Goal: Check status: Check status

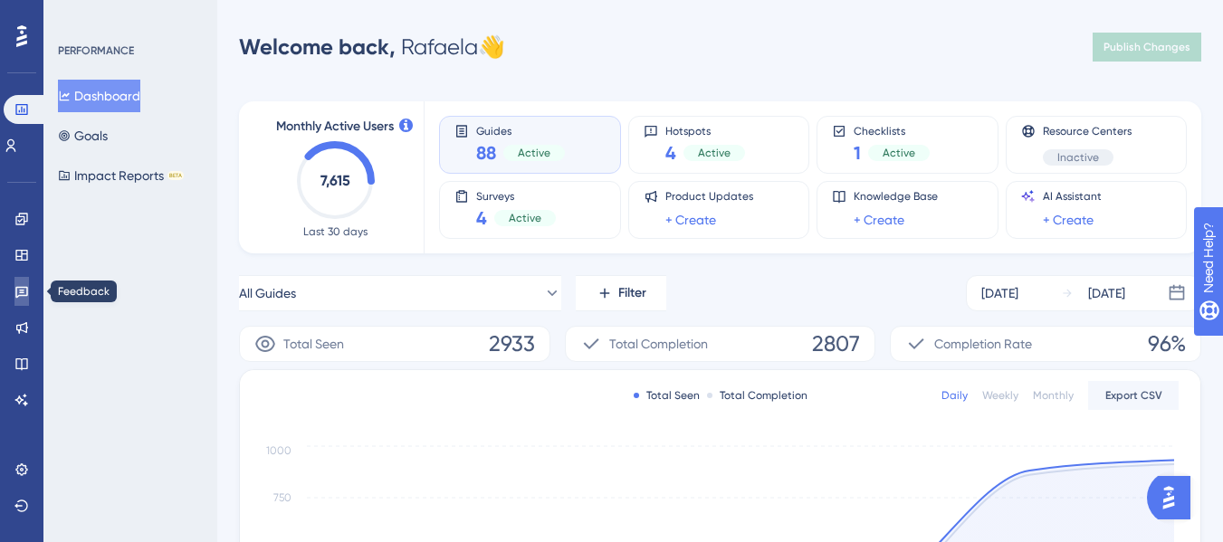
drag, startPoint x: 27, startPoint y: 296, endPoint x: 122, endPoint y: 267, distance: 99.4
click at [27, 296] on icon at bounding box center [21, 293] width 13 height 12
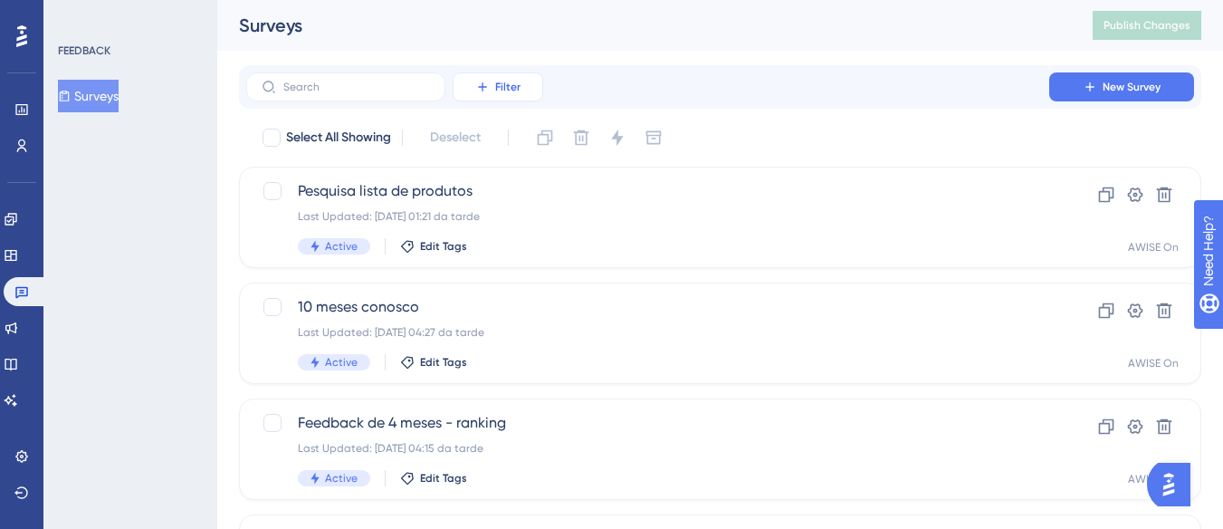
drag, startPoint x: 500, startPoint y: 80, endPoint x: 504, endPoint y: 92, distance: 13.5
click at [502, 80] on span "Filter" at bounding box center [507, 87] width 25 height 14
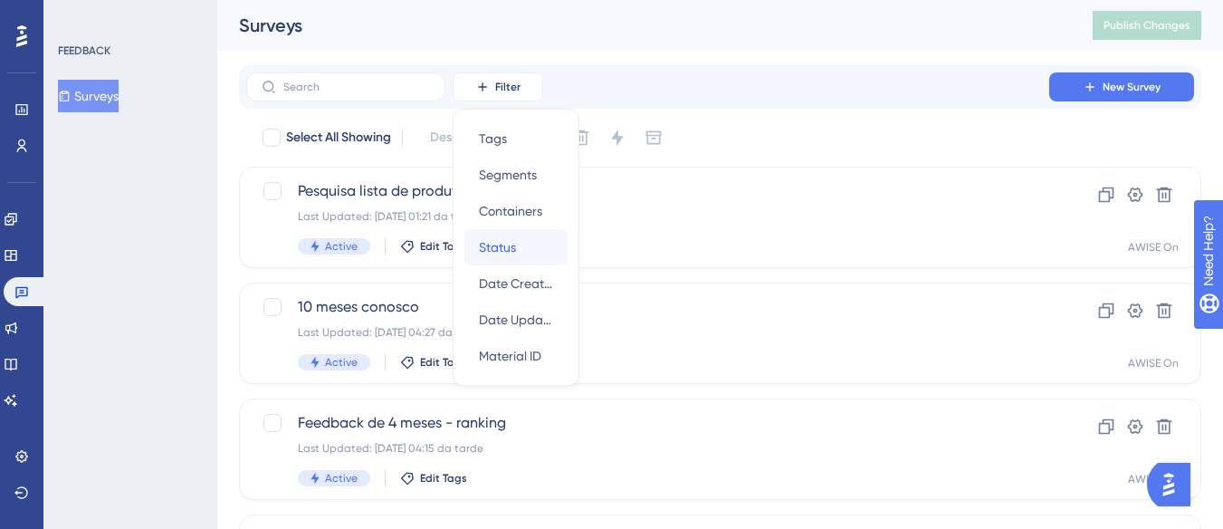
click at [519, 236] on div "Status Status" at bounding box center [516, 247] width 74 height 36
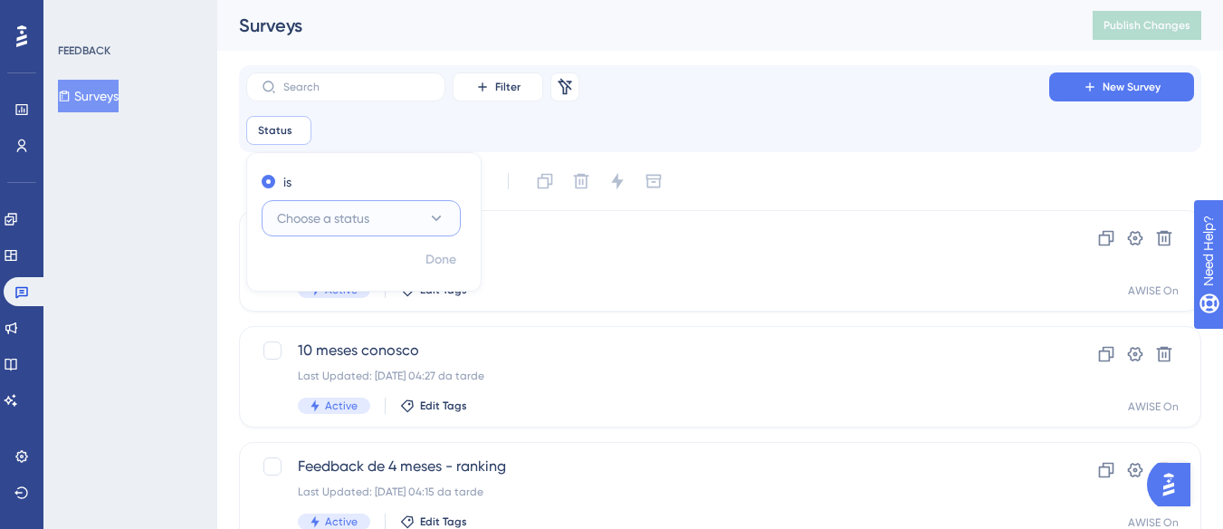
click at [395, 220] on button "Choose a status" at bounding box center [361, 218] width 199 height 36
click at [358, 273] on div "Active Active" at bounding box center [361, 273] width 147 height 36
click at [441, 256] on span "Done" at bounding box center [441, 260] width 31 height 22
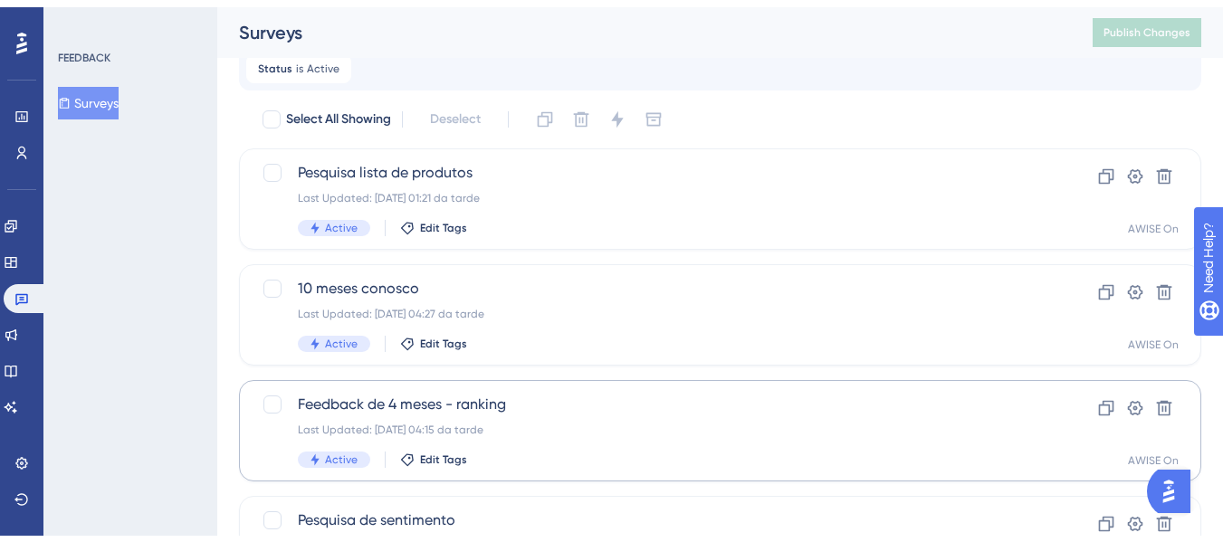
scroll to position [175, 0]
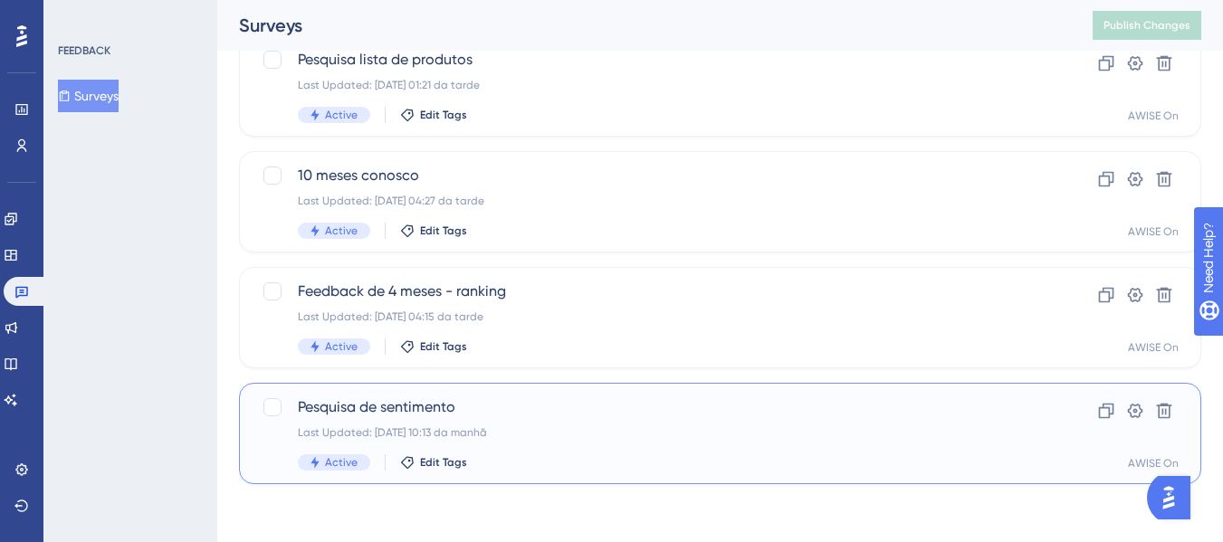
click at [735, 453] on div "Pesquisa de sentimento Last Updated: [DATE] 10:13 da manhã Active Edit Tags" at bounding box center [648, 434] width 700 height 74
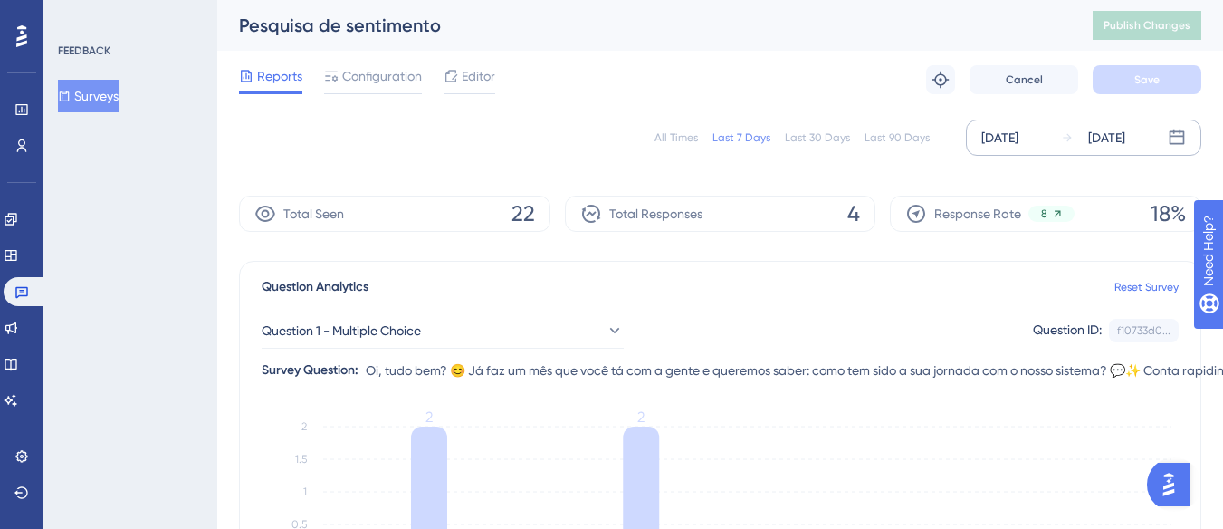
click at [1019, 127] on div "[DATE]" at bounding box center [999, 138] width 37 height 22
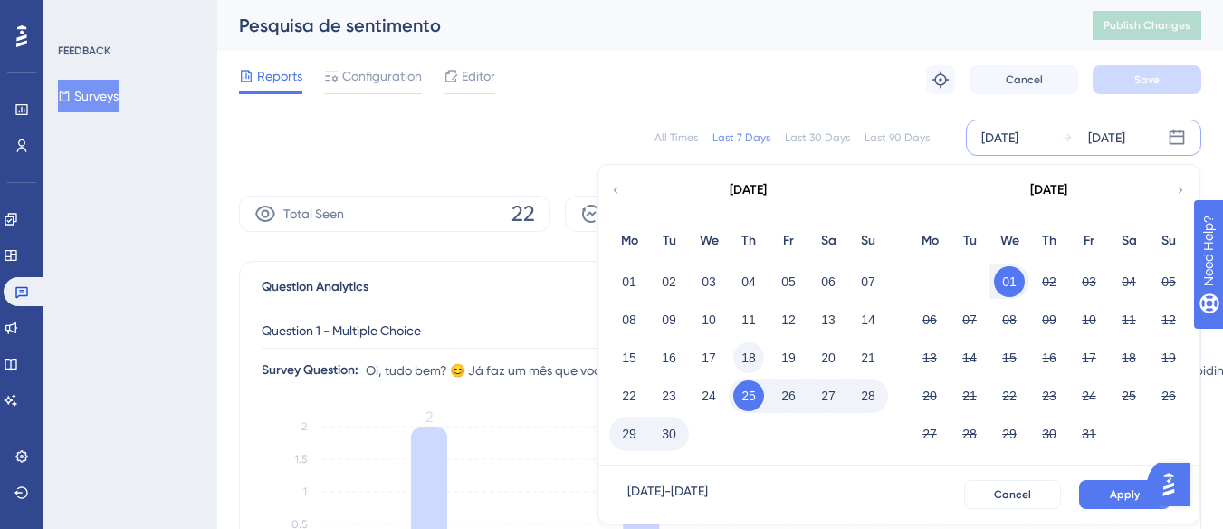
click at [748, 361] on button "18" at bounding box center [748, 357] width 31 height 31
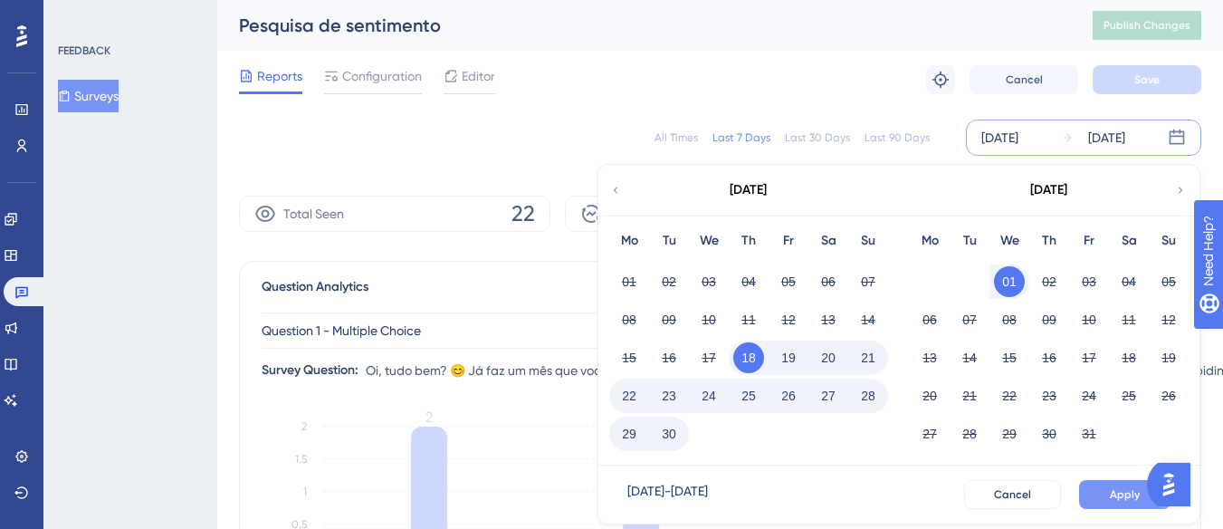
click at [1122, 491] on span "Apply" at bounding box center [1125, 494] width 30 height 14
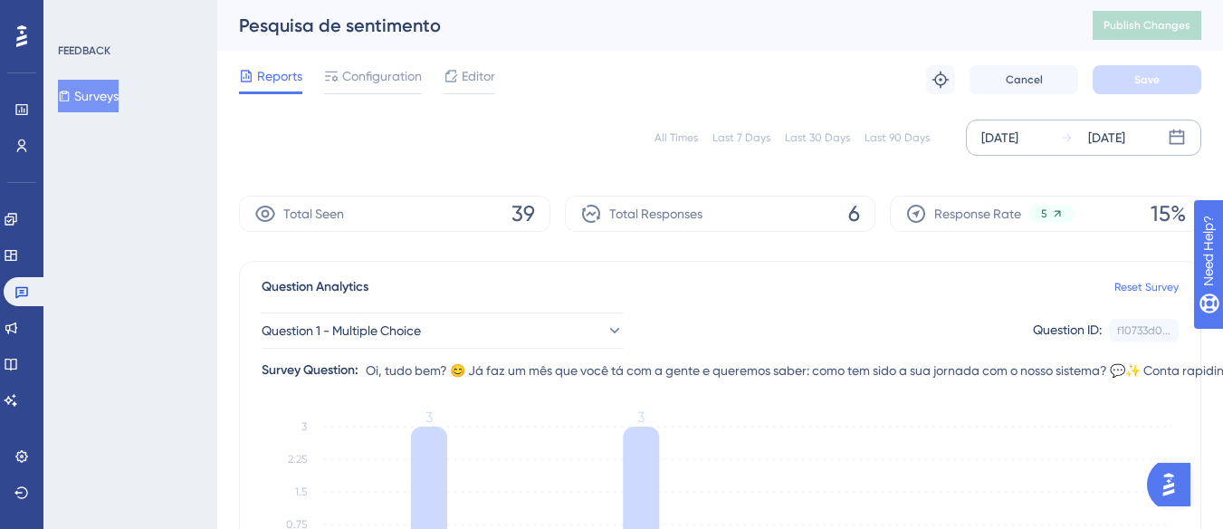
click at [101, 103] on button "Surveys" at bounding box center [88, 96] width 61 height 33
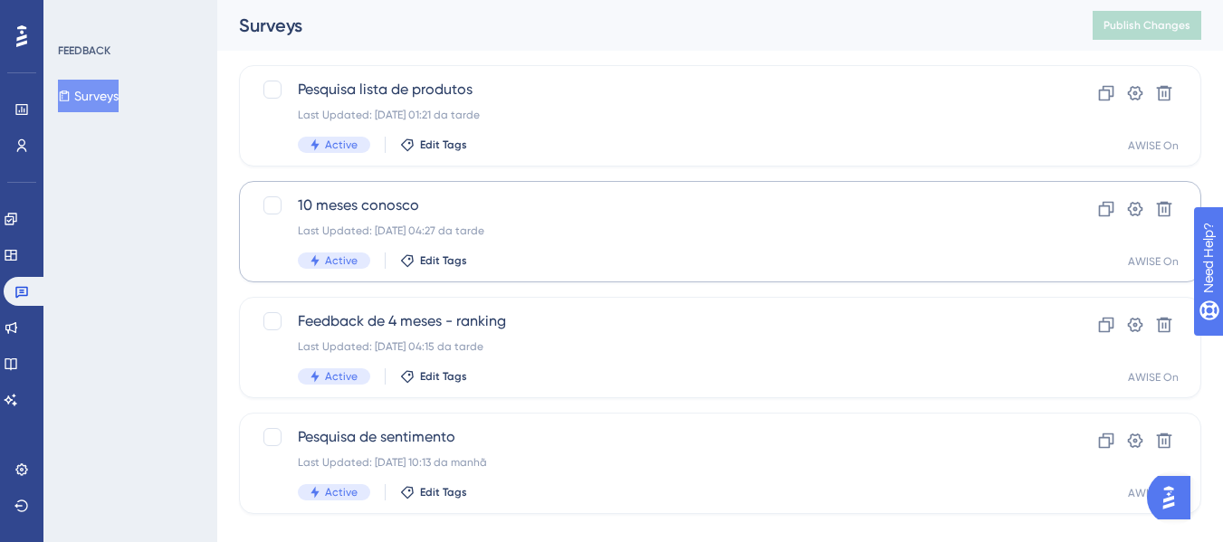
scroll to position [175, 0]
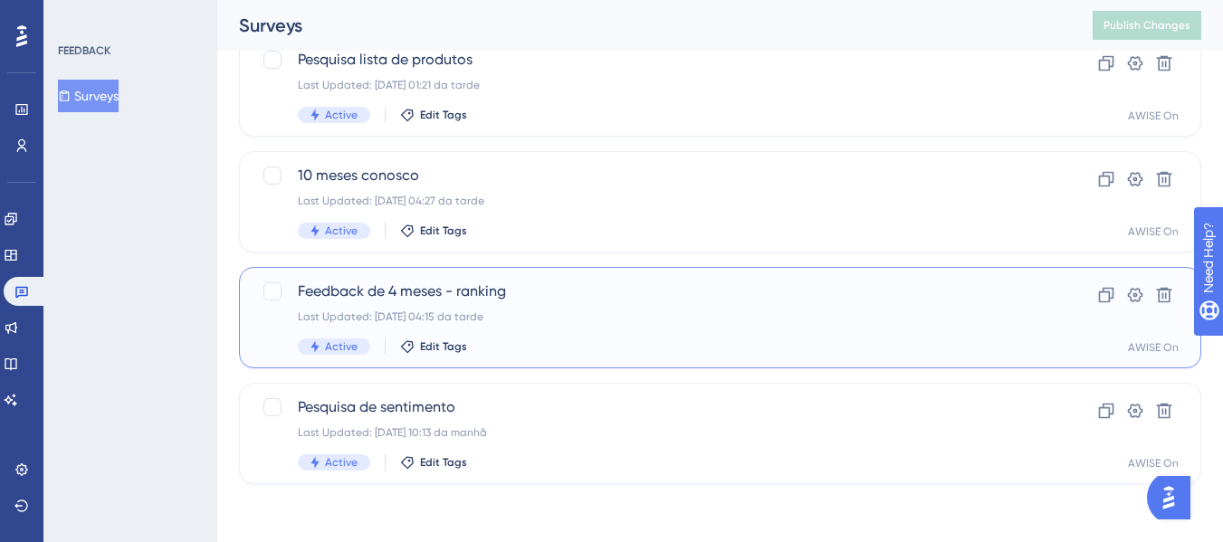
drag, startPoint x: 387, startPoint y: 282, endPoint x: 341, endPoint y: 293, distance: 46.8
click at [341, 293] on span "Feedback de 4 meses - ranking" at bounding box center [648, 292] width 700 height 22
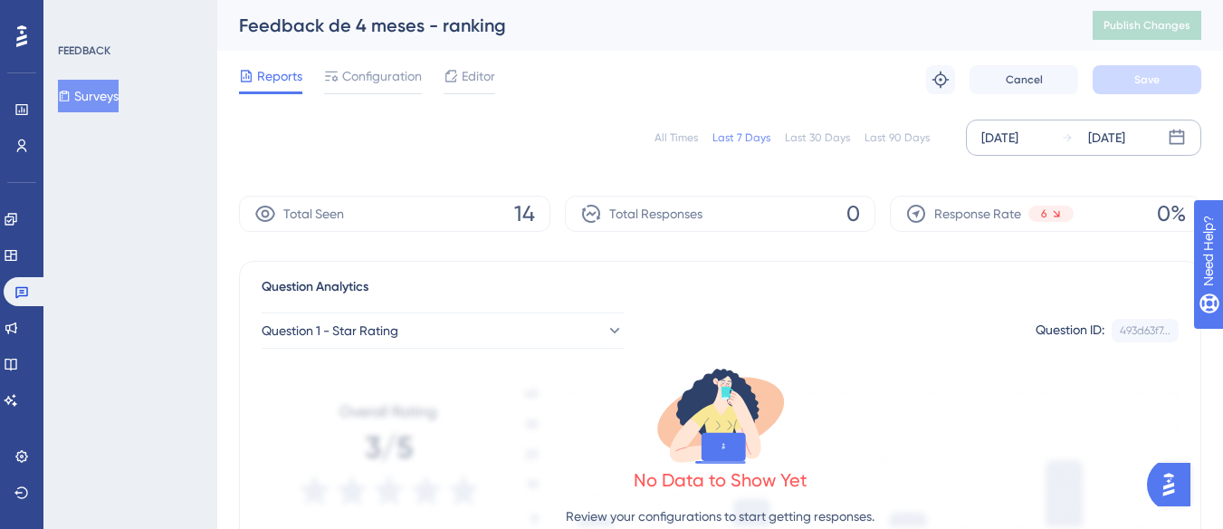
click at [1019, 135] on div "[DATE]" at bounding box center [999, 138] width 37 height 22
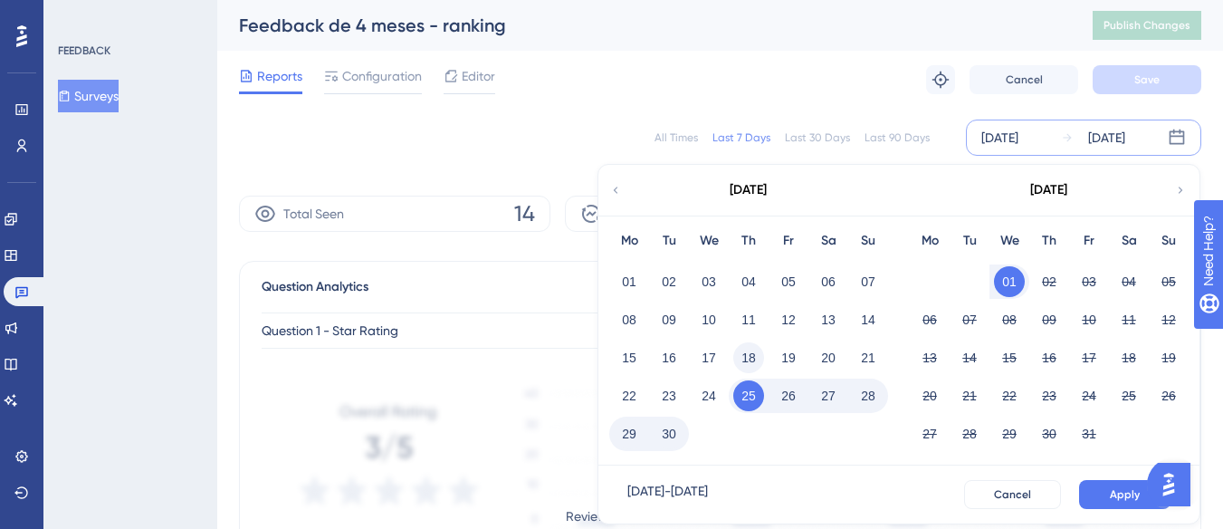
click at [748, 357] on button "18" at bounding box center [748, 357] width 31 height 31
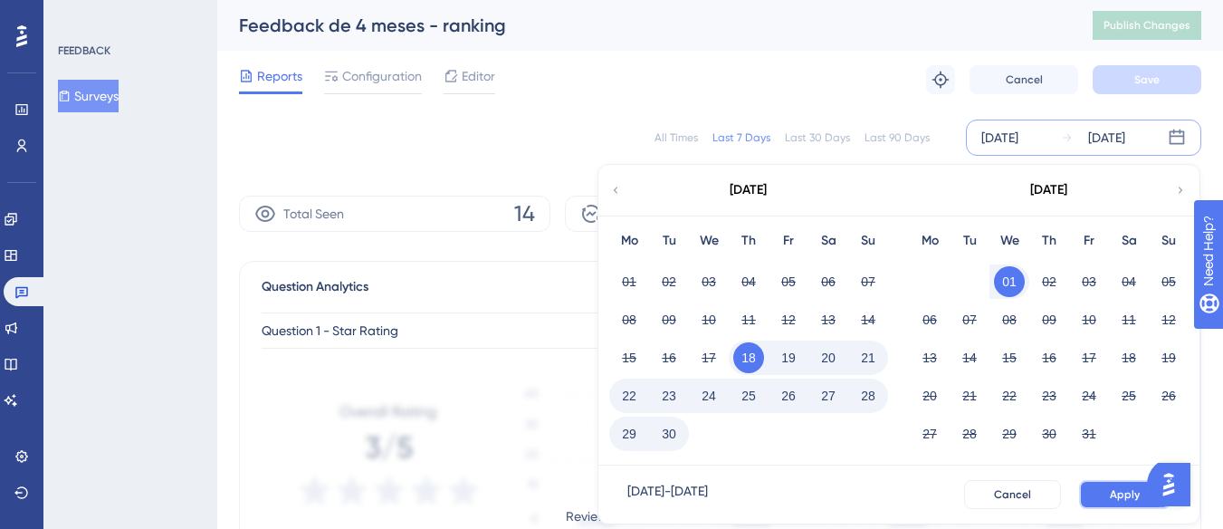
click at [1095, 495] on button "Apply" at bounding box center [1124, 494] width 91 height 29
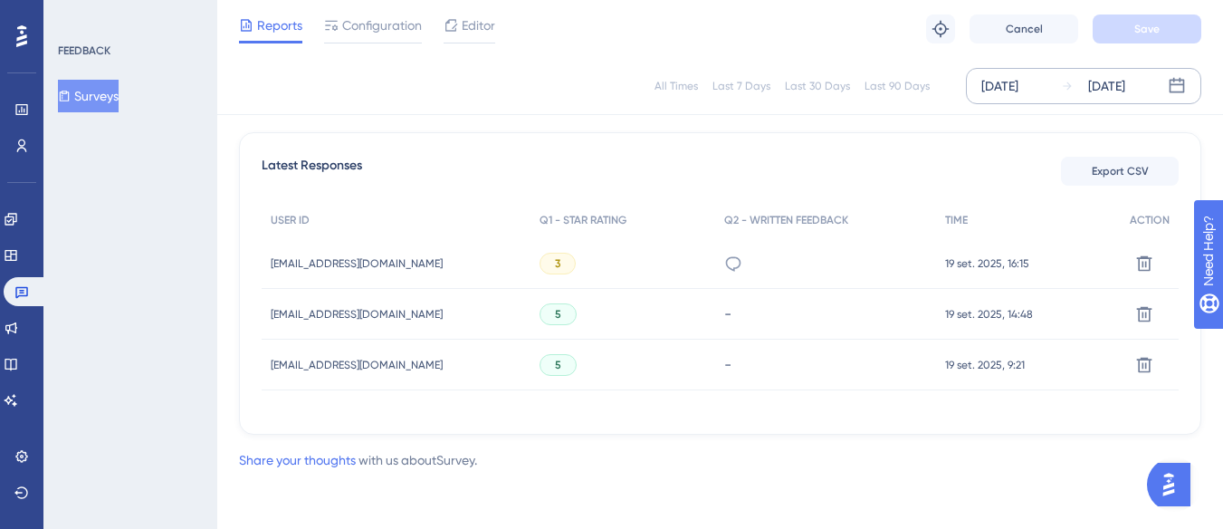
scroll to position [42, 0]
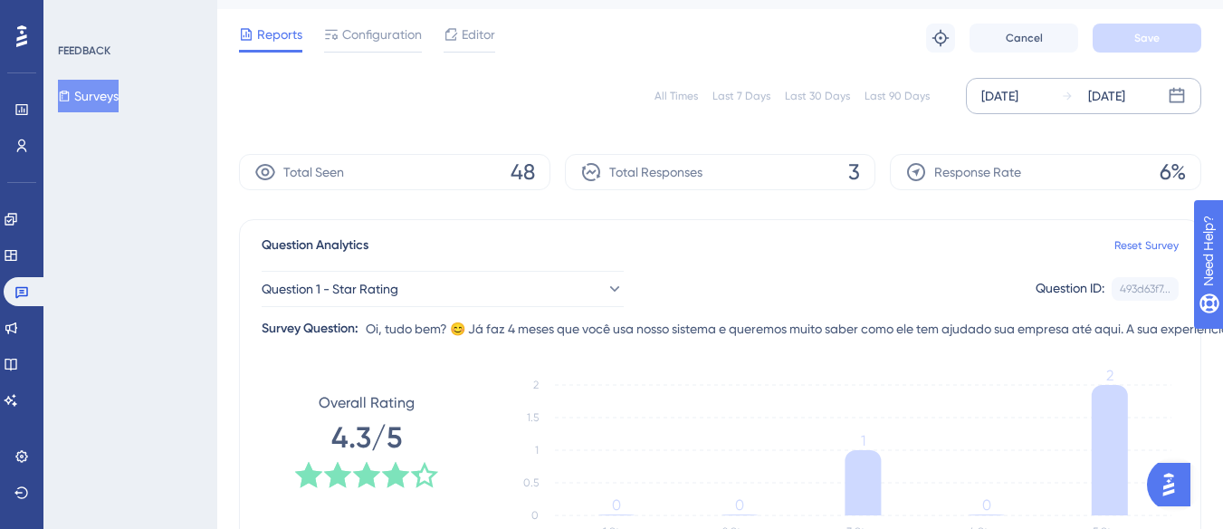
click at [100, 92] on button "Surveys" at bounding box center [88, 96] width 61 height 33
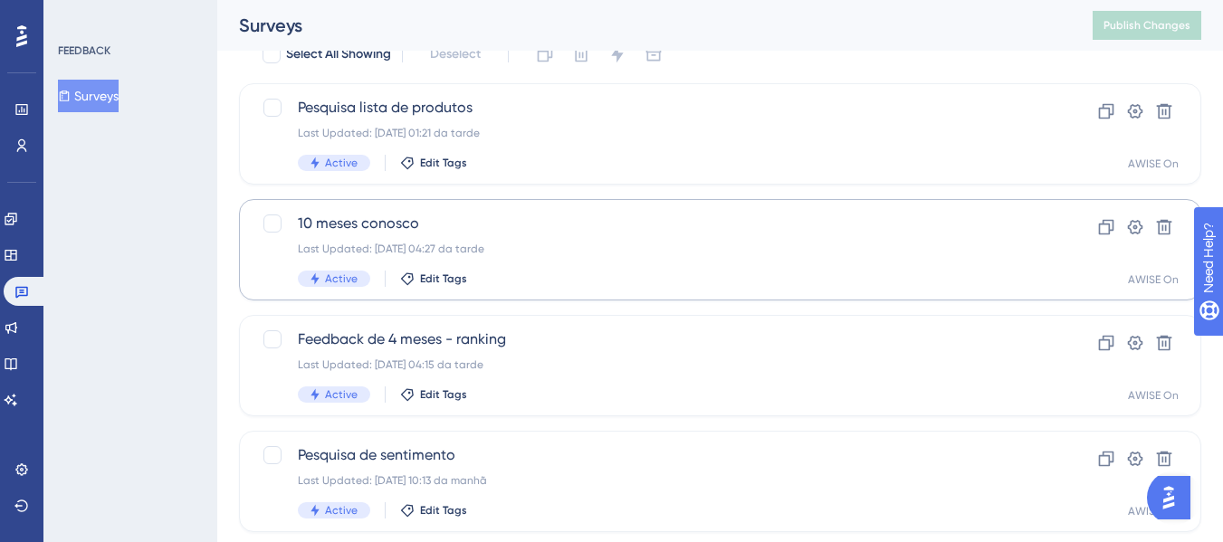
scroll to position [84, 0]
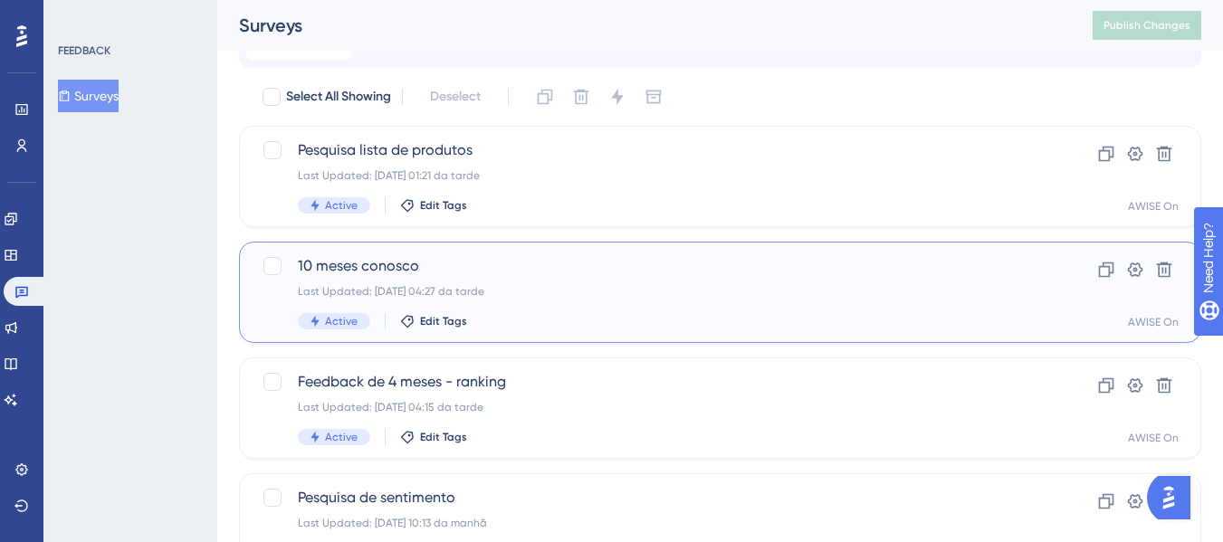
click at [404, 258] on span "10 meses conosco" at bounding box center [648, 266] width 700 height 22
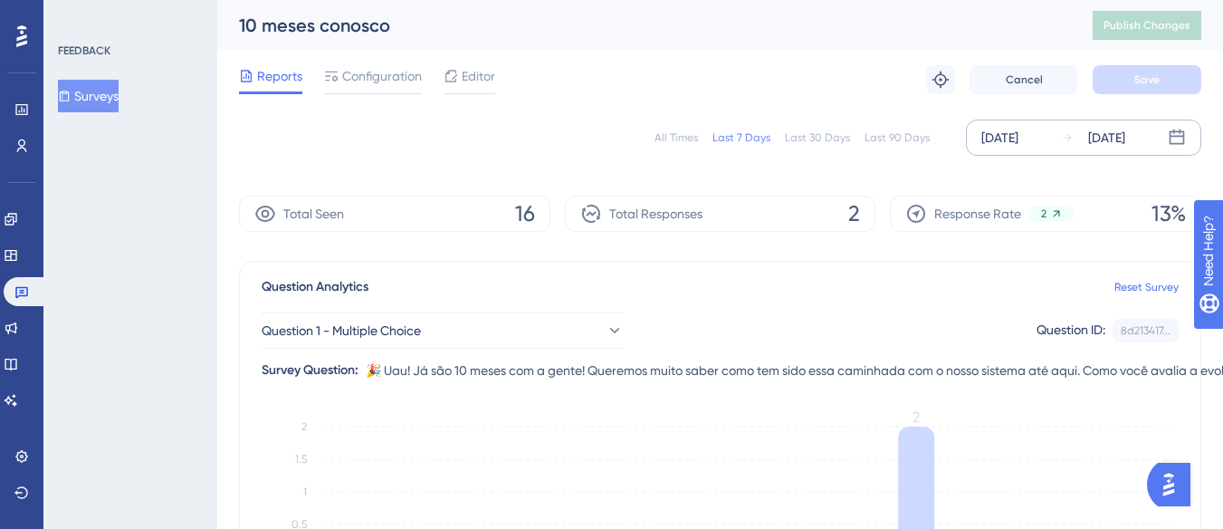
click at [1011, 131] on div "[DATE]" at bounding box center [999, 138] width 37 height 22
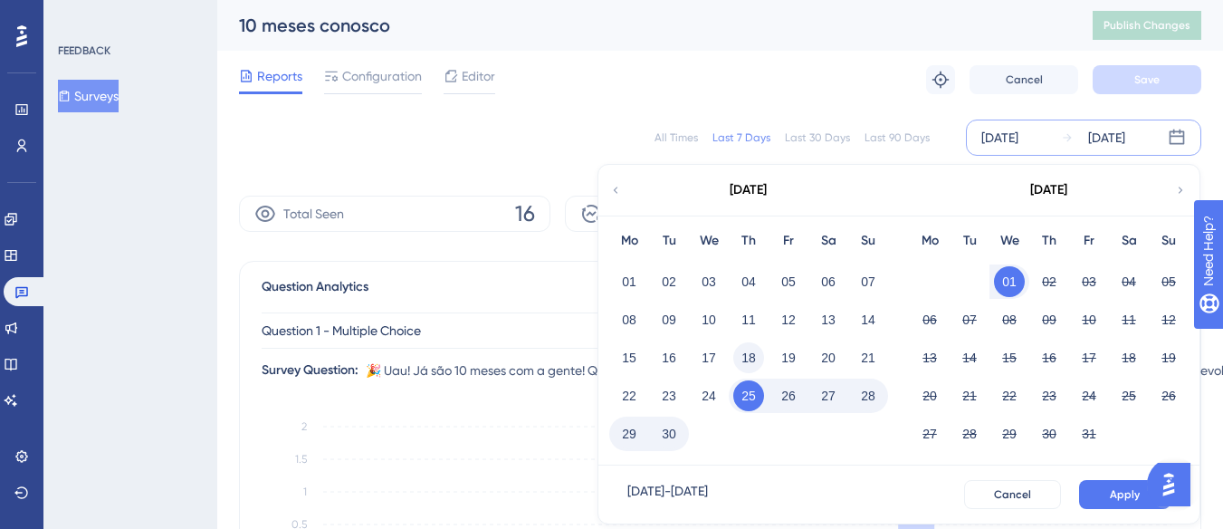
click at [747, 349] on button "18" at bounding box center [748, 357] width 31 height 31
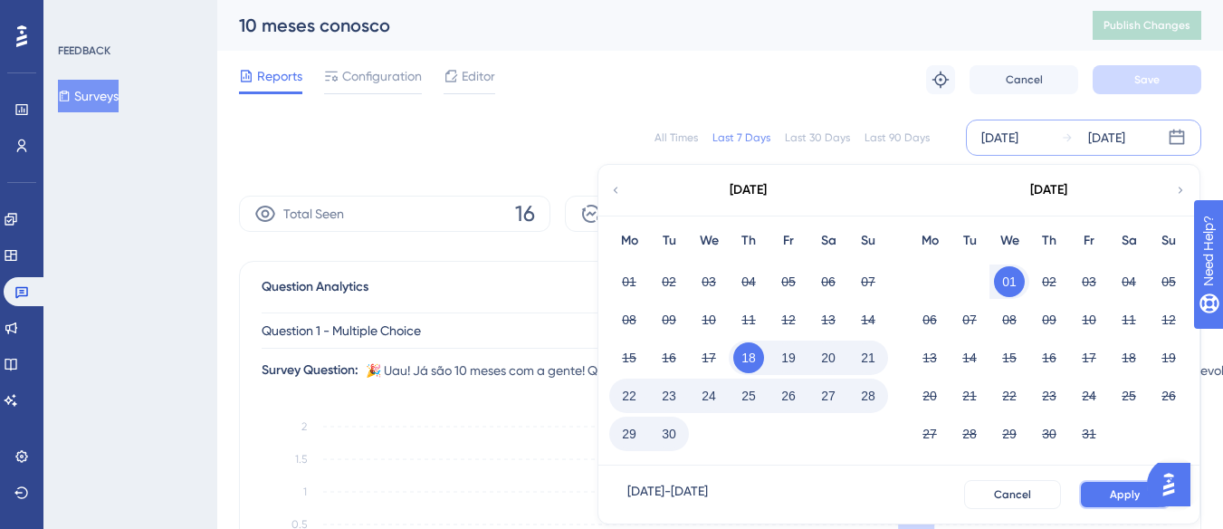
click at [1113, 485] on button "Apply" at bounding box center [1124, 494] width 91 height 29
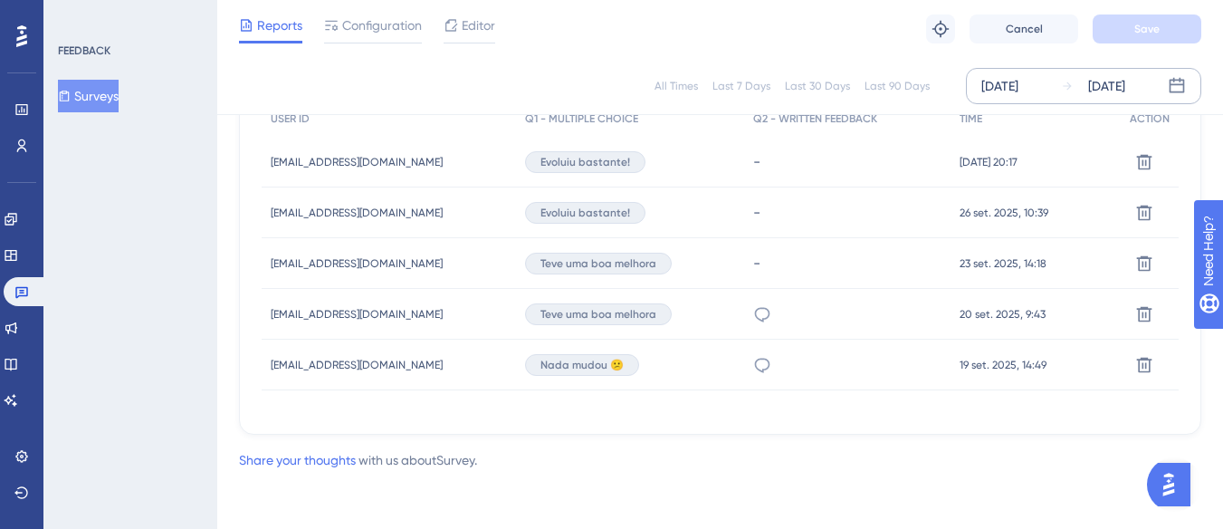
scroll to position [505, 0]
